Goal: Find specific page/section: Find specific page/section

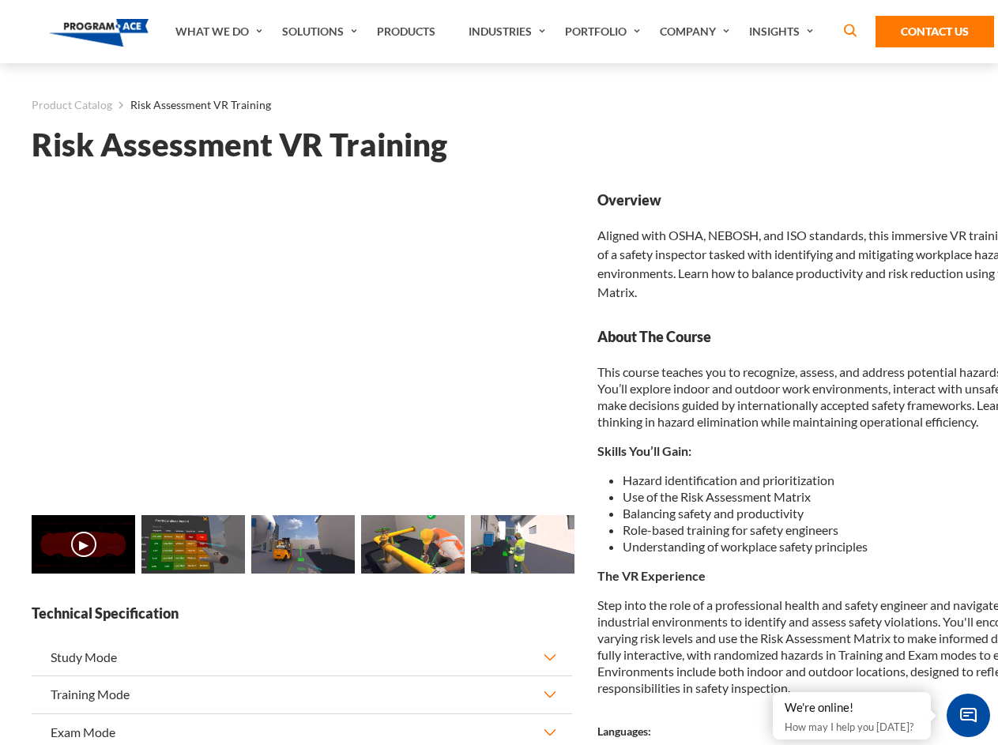
click at [322, 32] on link "Solutions" at bounding box center [321, 31] width 95 height 63
click at [0, 0] on div "AI & Computer Vision Solutions Computer Vision Quality Control AI tools for fas…" at bounding box center [0, 0] width 0 height 0
click at [0, 0] on div "AI & Computer Vision Solutions Virtual Training Solutions Virtual Tour Solution…" at bounding box center [0, 0] width 0 height 0
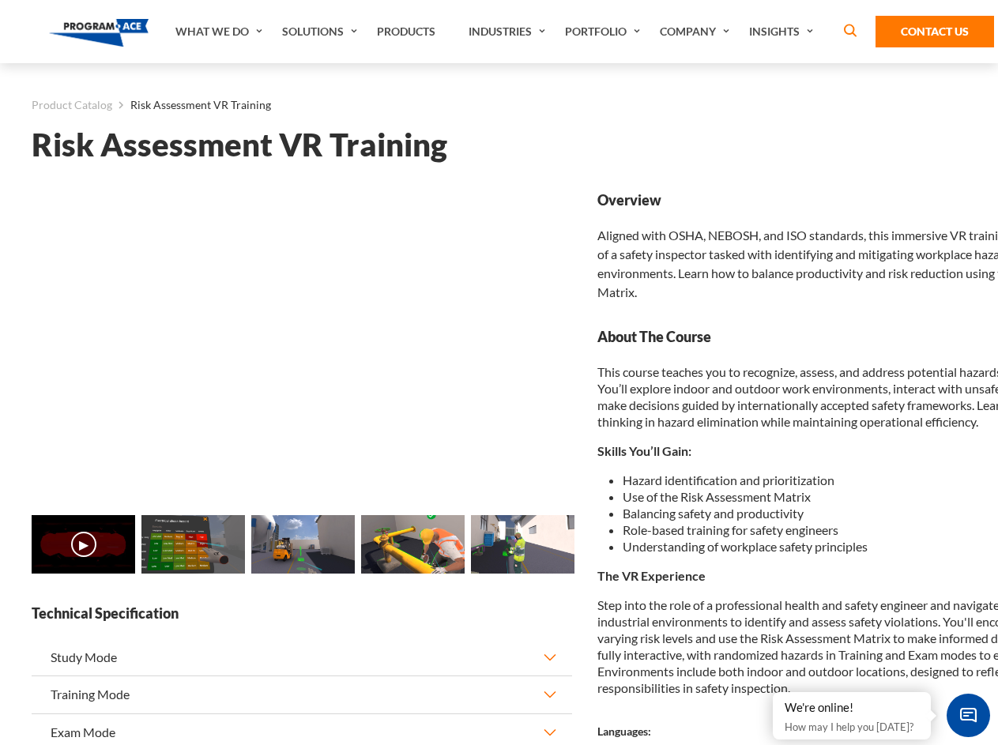
click at [0, 0] on div "AI & Computer Vision Solutions Virtual Training Solutions Virtual Tour Solution…" at bounding box center [0, 0] width 0 height 0
click at [0, 0] on div "AI & Computer Vision Solutions Computer Vision Quality Control AI tools for fas…" at bounding box center [0, 0] width 0 height 0
